Goal: Task Accomplishment & Management: Manage account settings

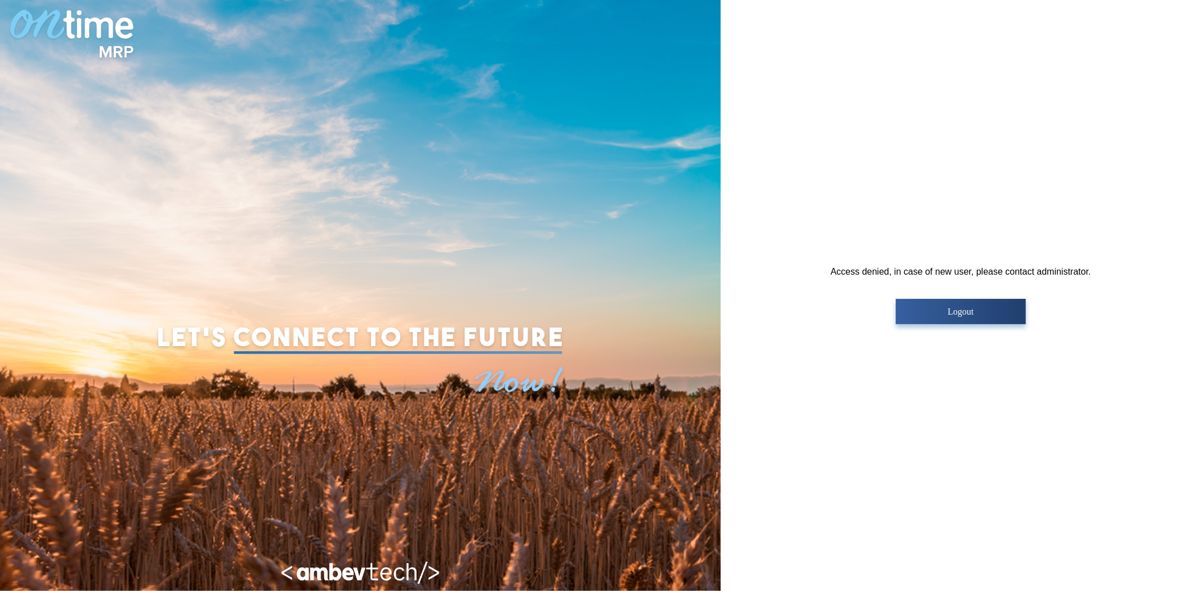
click at [975, 313] on p "Logout" at bounding box center [960, 312] width 123 height 10
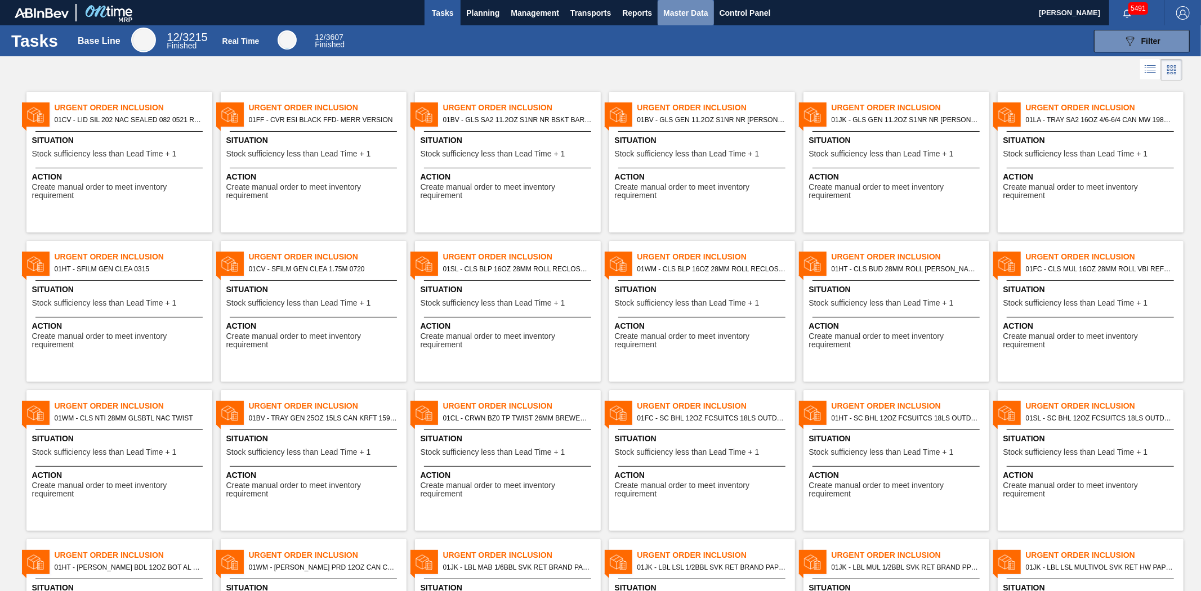
click at [673, 7] on span "Master Data" at bounding box center [685, 13] width 44 height 14
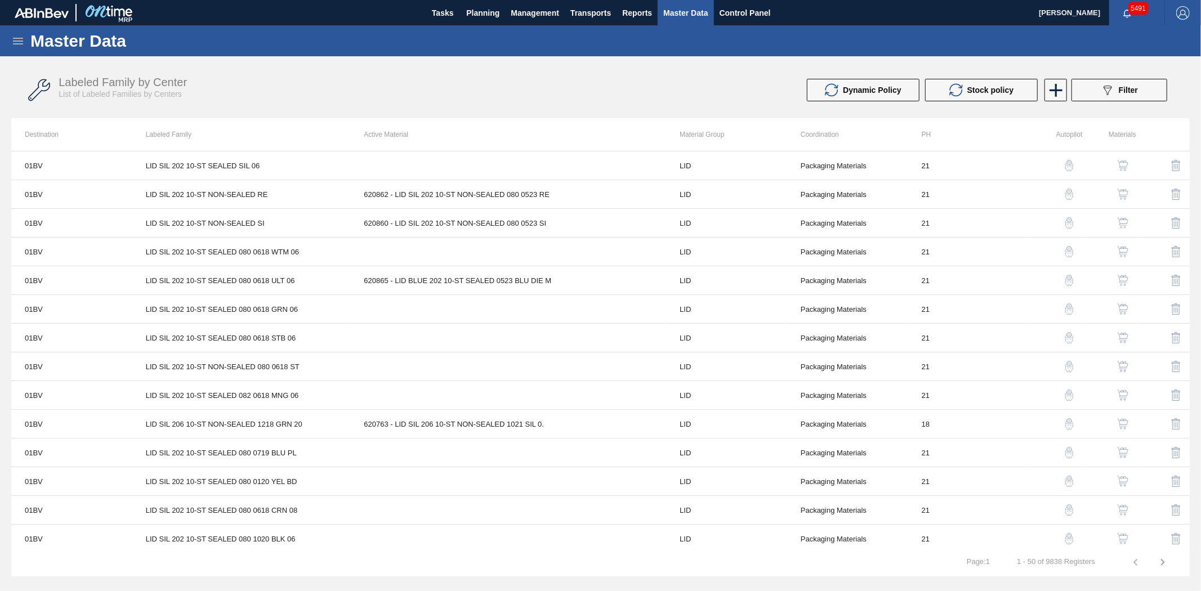
click at [24, 39] on icon at bounding box center [18, 41] width 14 height 14
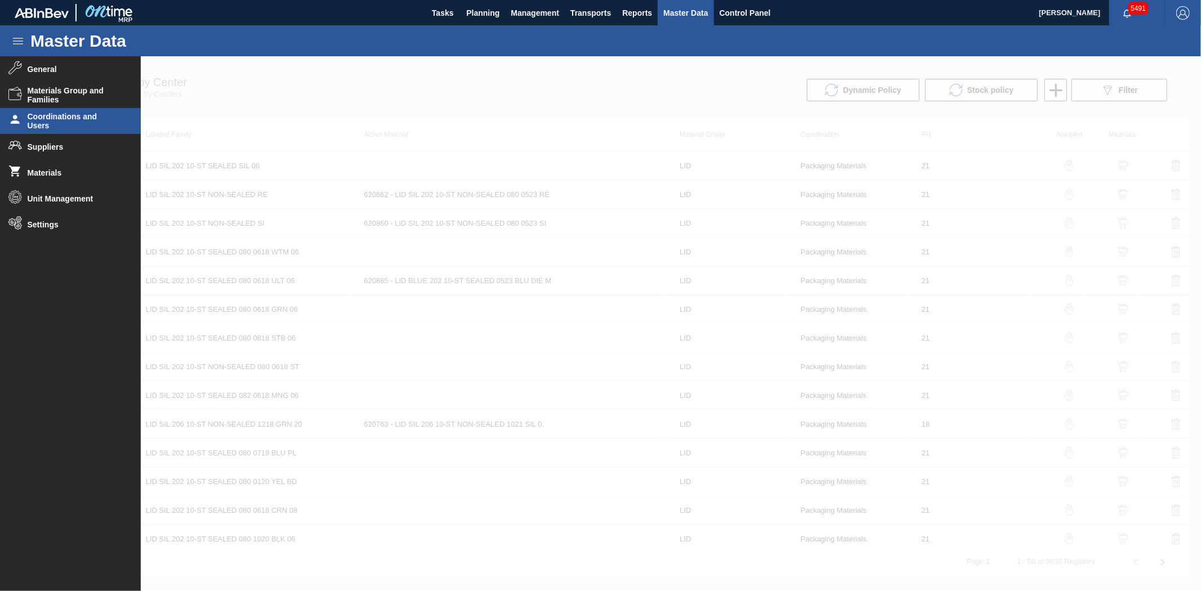
click at [63, 124] on span "Coordinations and Users" at bounding box center [74, 121] width 93 height 18
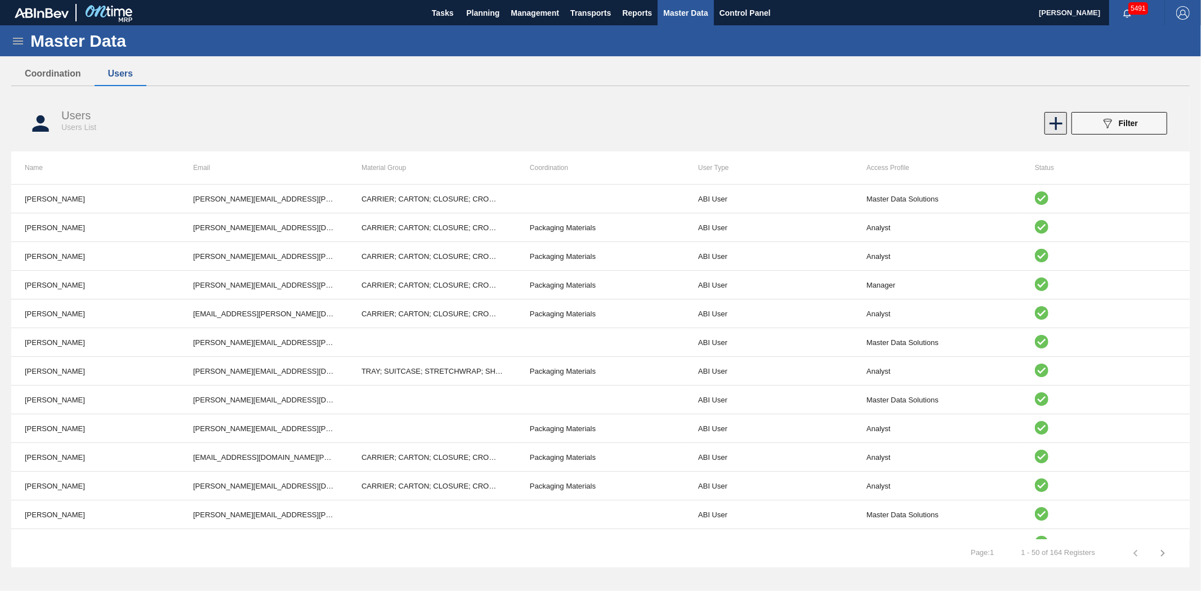
click at [1060, 130] on icon at bounding box center [1056, 124] width 22 height 22
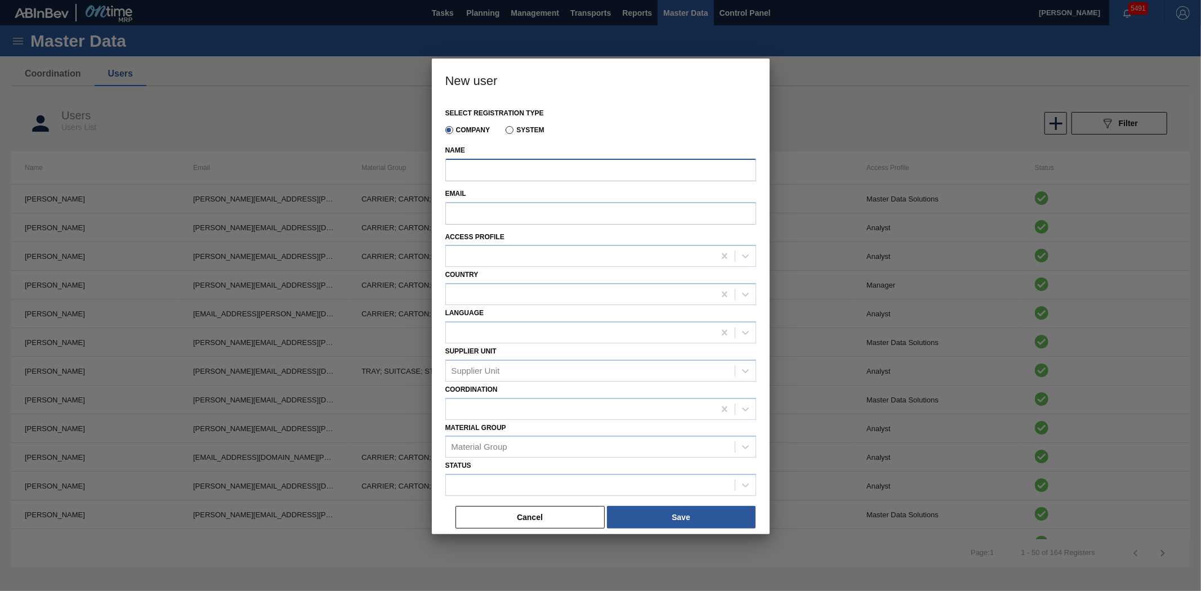
click at [491, 175] on input "Name" at bounding box center [600, 170] width 311 height 23
click at [521, 521] on button "Cancel" at bounding box center [530, 517] width 149 height 23
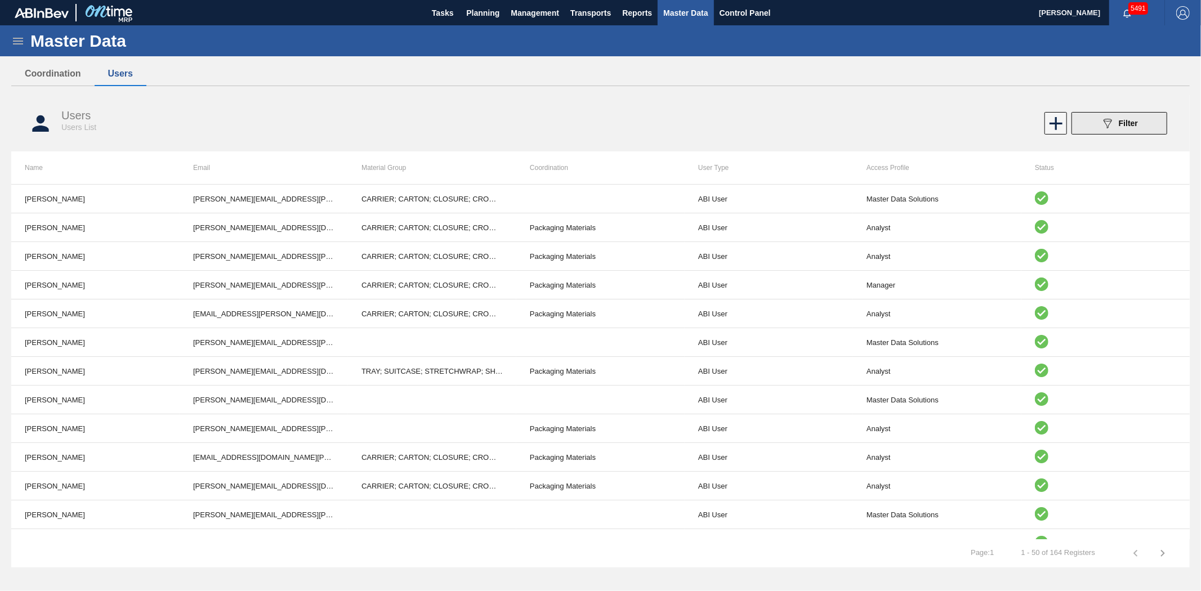
click at [1123, 126] on span "Filter" at bounding box center [1128, 123] width 19 height 9
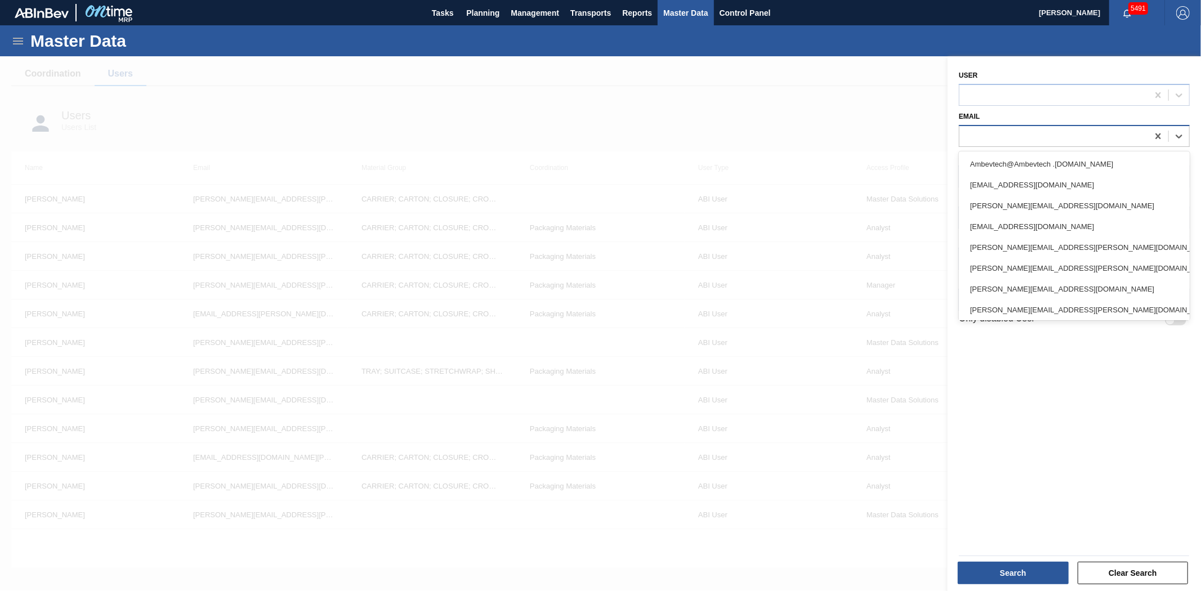
click at [1066, 135] on div at bounding box center [1053, 136] width 189 height 16
paste input "brmou621834@ab-inbev.com"
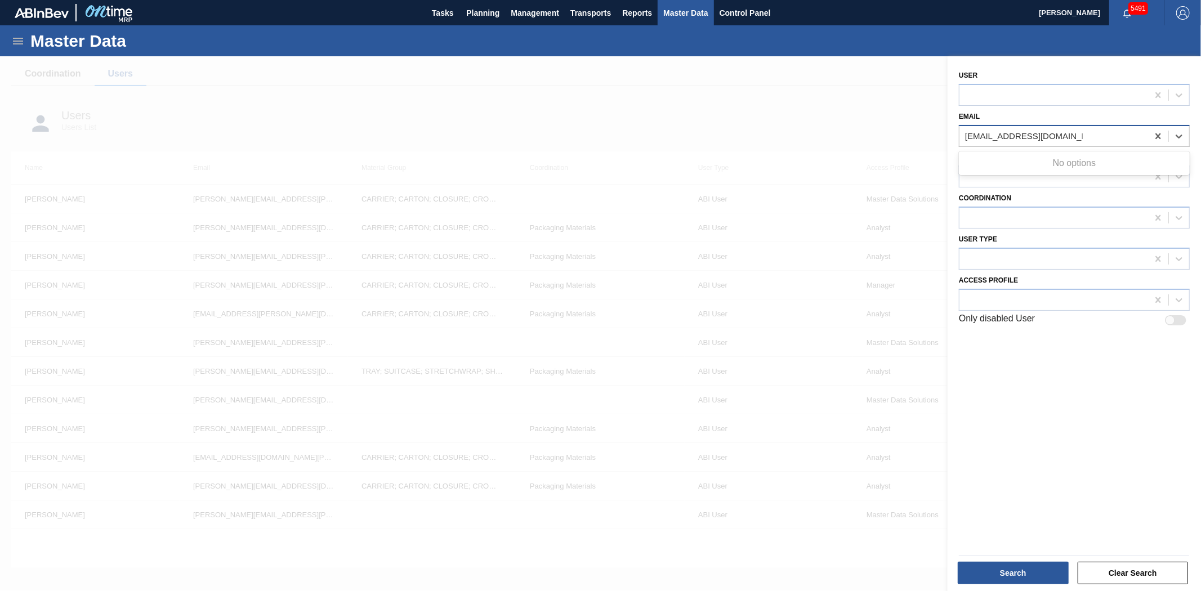
type input "brmou621834@ab-inbev.com"
click at [772, 121] on div at bounding box center [600, 351] width 1201 height 591
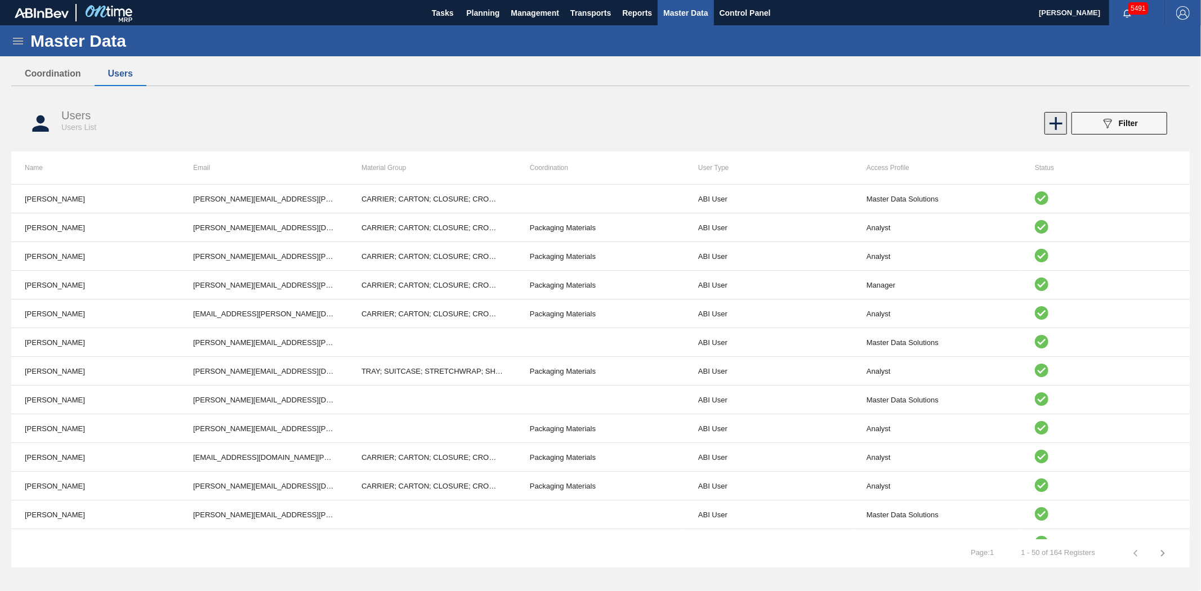
click at [1053, 119] on icon at bounding box center [1056, 124] width 22 height 22
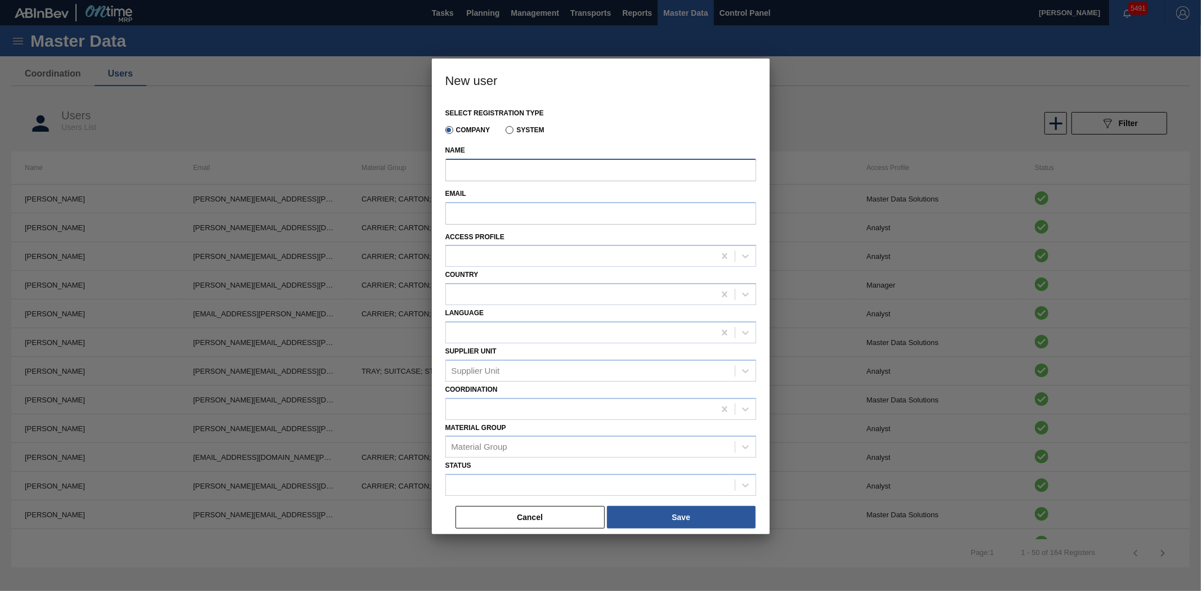
click at [516, 168] on input "Name" at bounding box center [600, 170] width 311 height 23
type input "Felipe"
paste input "brmou621834@ab-inbev.com"
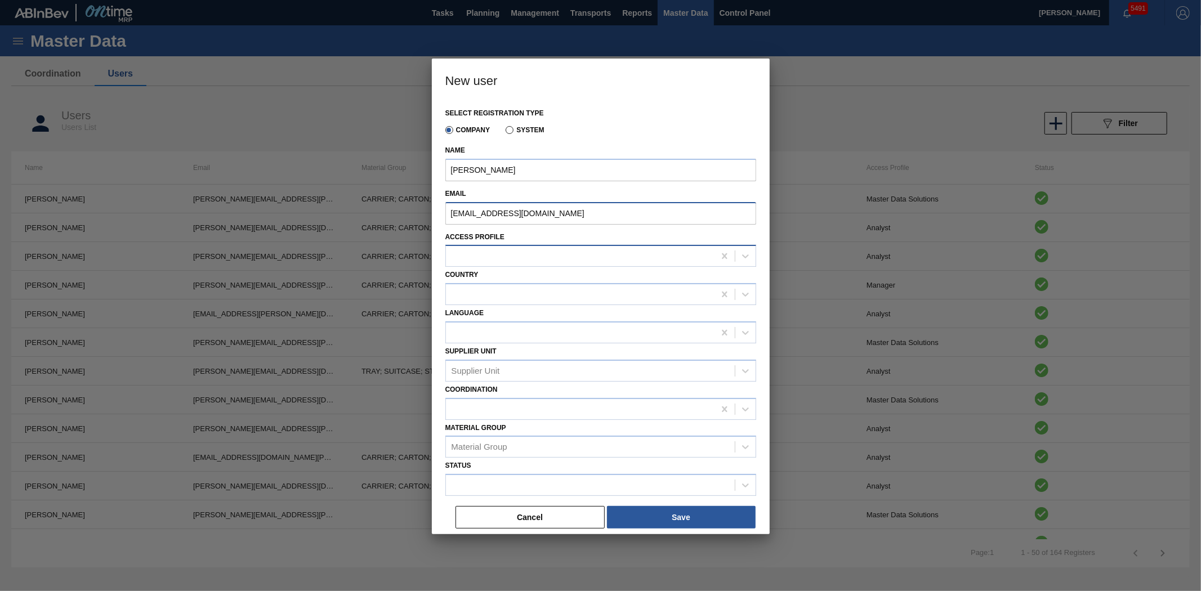
type input "brmou621834@ab-inbev.com"
click at [514, 252] on div at bounding box center [580, 256] width 269 height 16
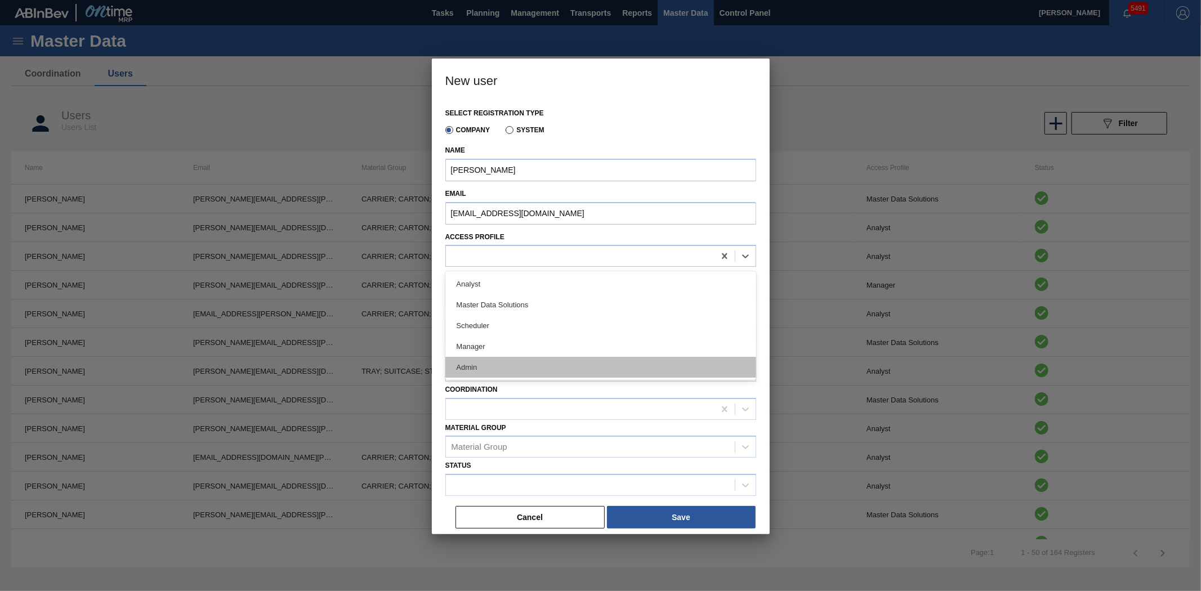
click at [511, 361] on div "Admin" at bounding box center [600, 367] width 311 height 21
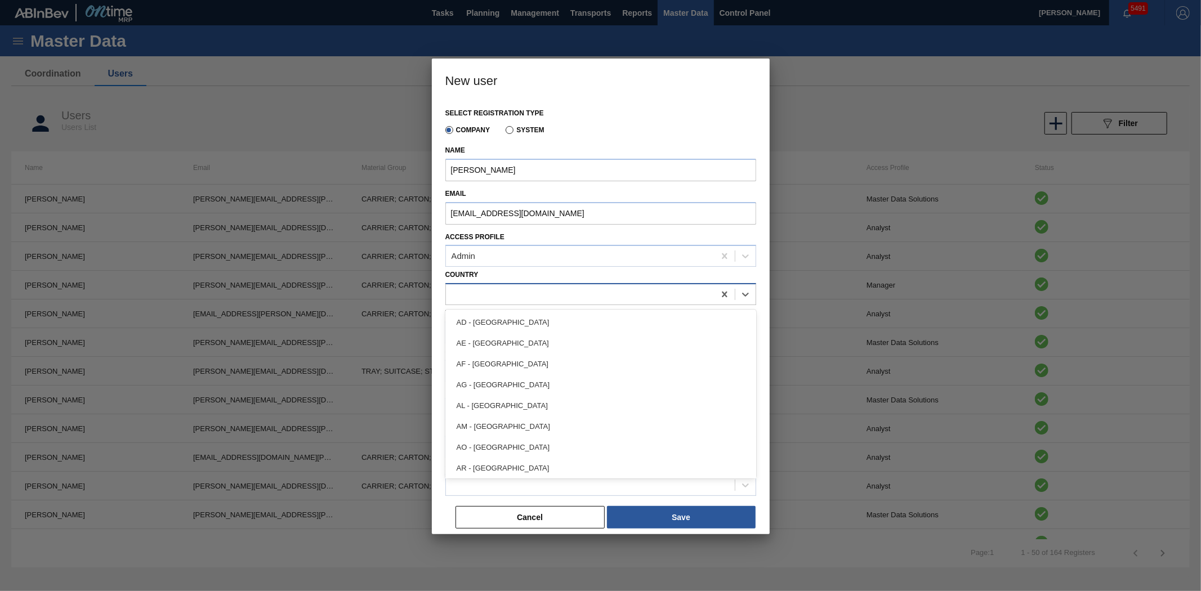
click at [543, 291] on div at bounding box center [580, 295] width 269 height 16
type input "uni"
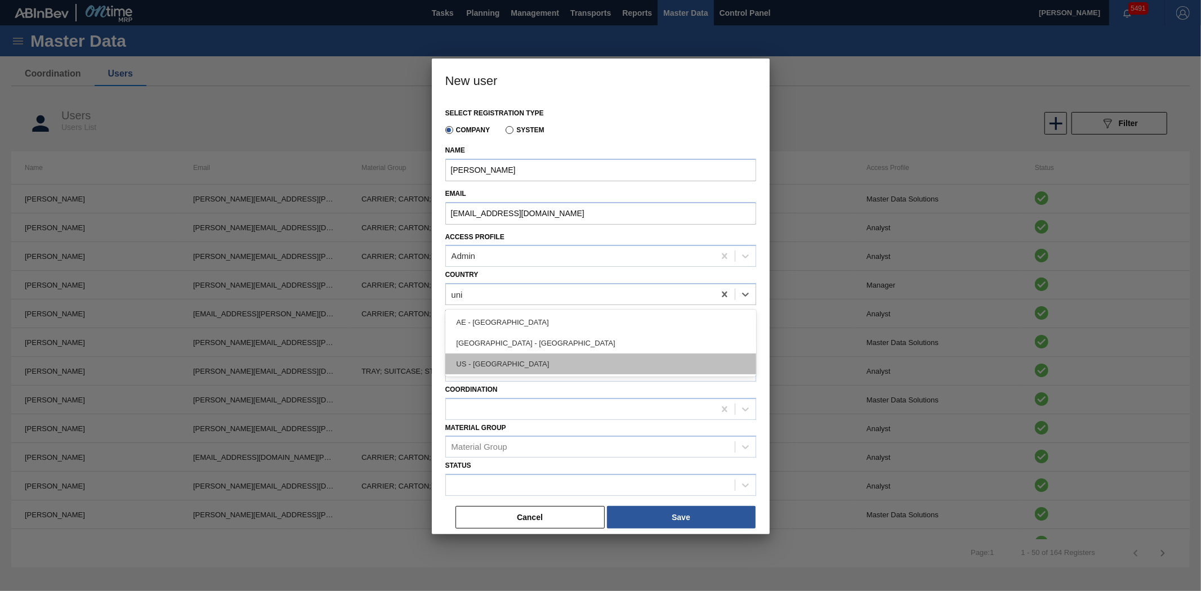
click at [566, 356] on div "US - United States" at bounding box center [600, 364] width 311 height 21
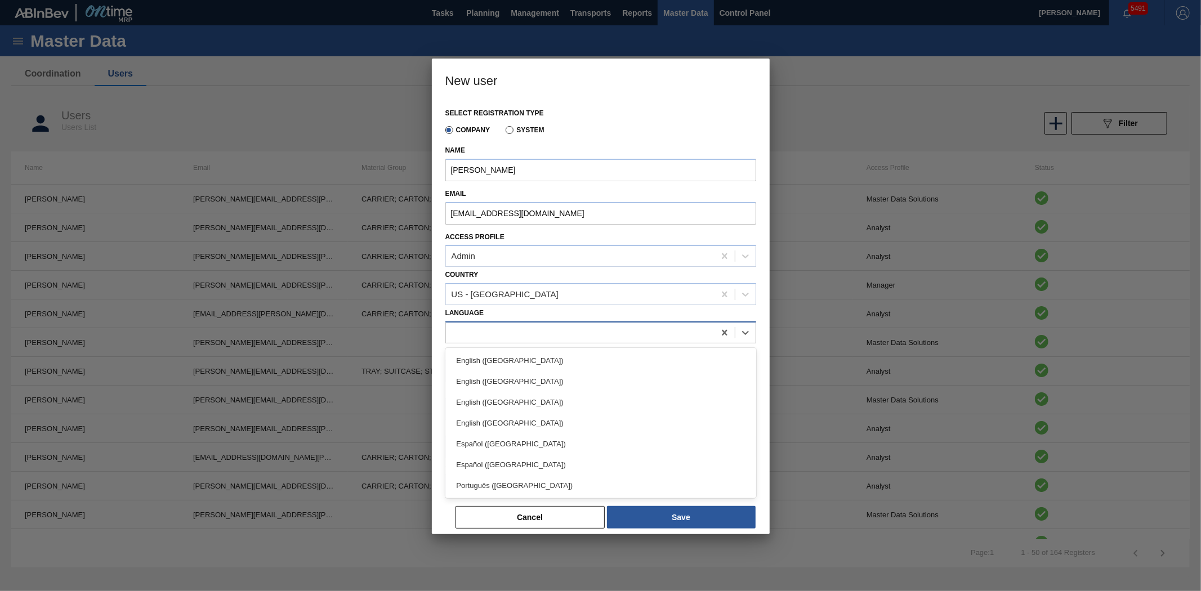
click at [541, 334] on div at bounding box center [580, 332] width 269 height 16
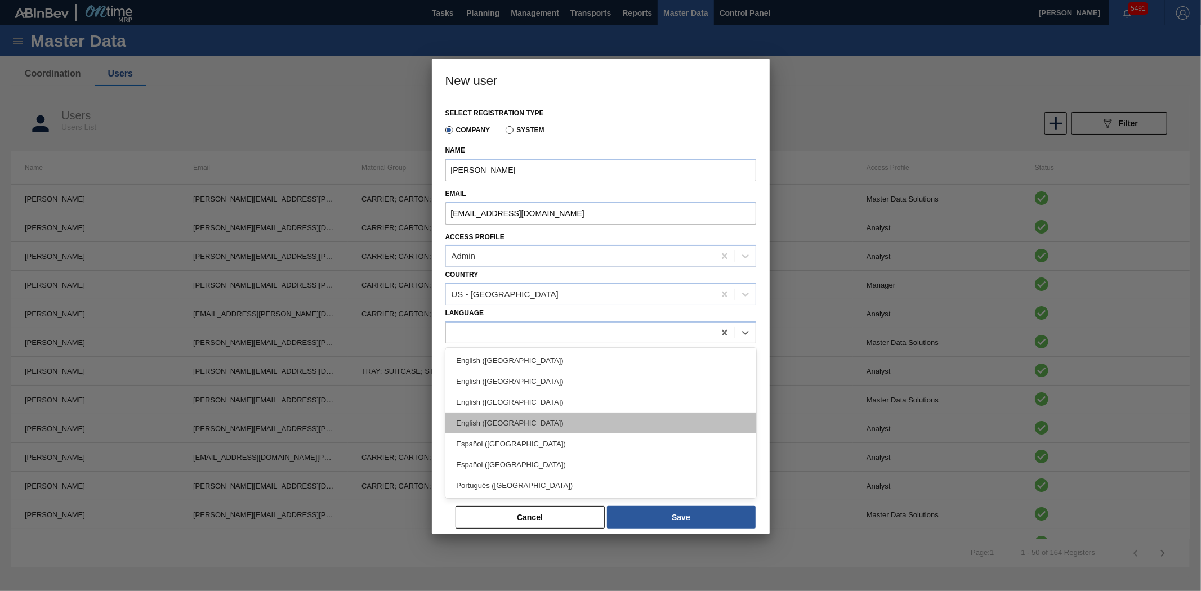
click at [549, 415] on div "English (United States)" at bounding box center [600, 423] width 311 height 21
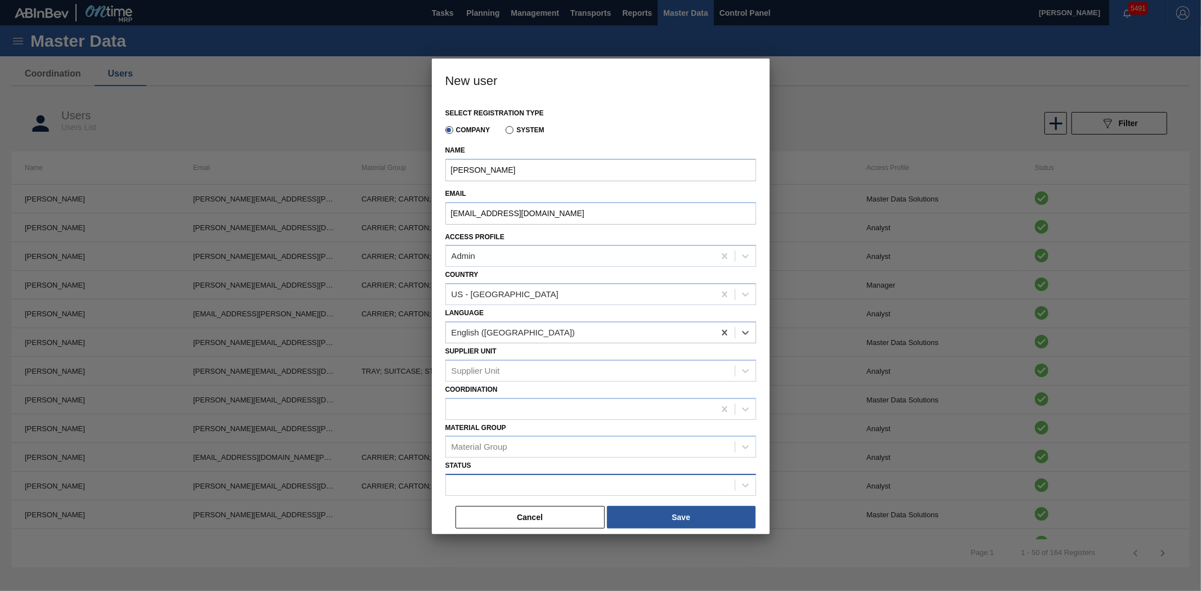
click at [521, 477] on div at bounding box center [590, 485] width 289 height 16
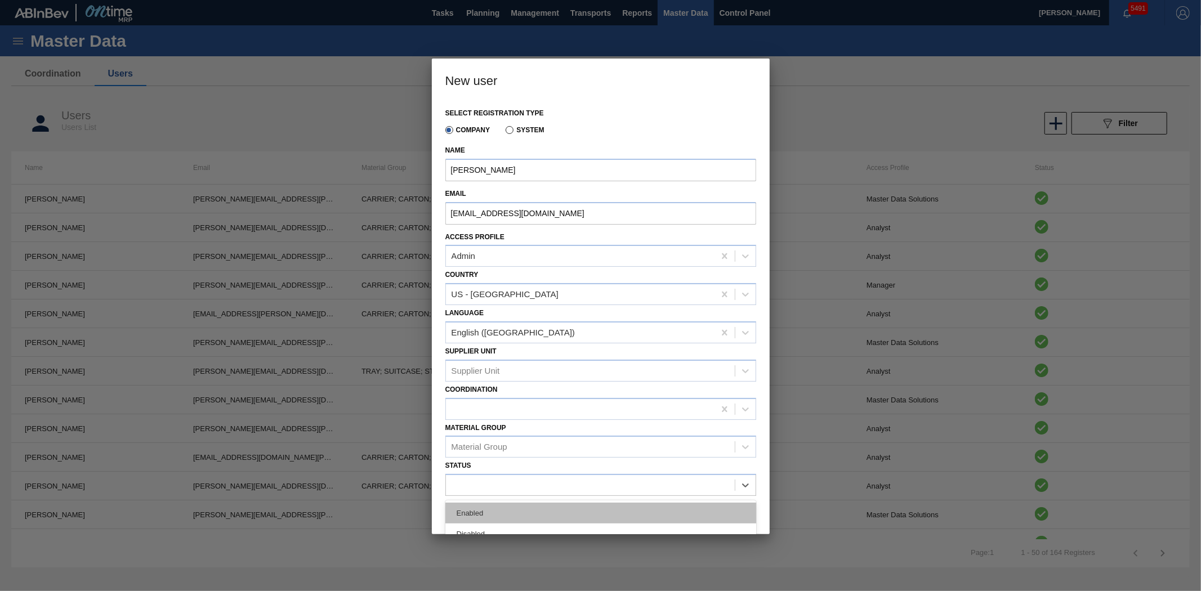
click at [519, 504] on div "Enabled" at bounding box center [600, 513] width 311 height 21
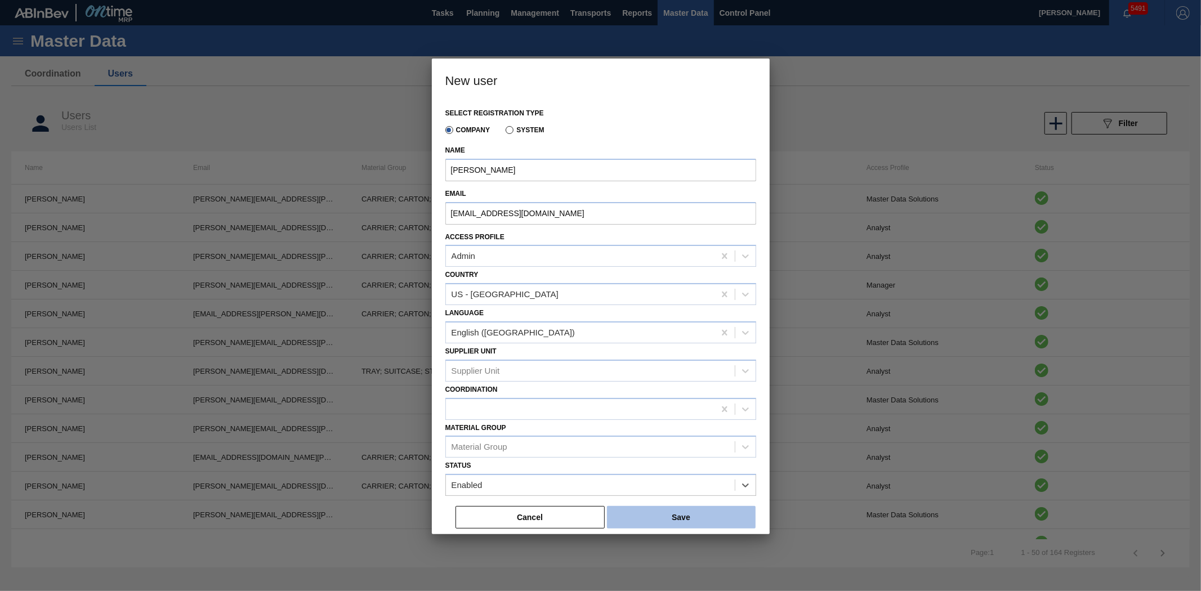
click at [650, 519] on button "Save" at bounding box center [681, 517] width 149 height 23
